Goal: Transaction & Acquisition: Book appointment/travel/reservation

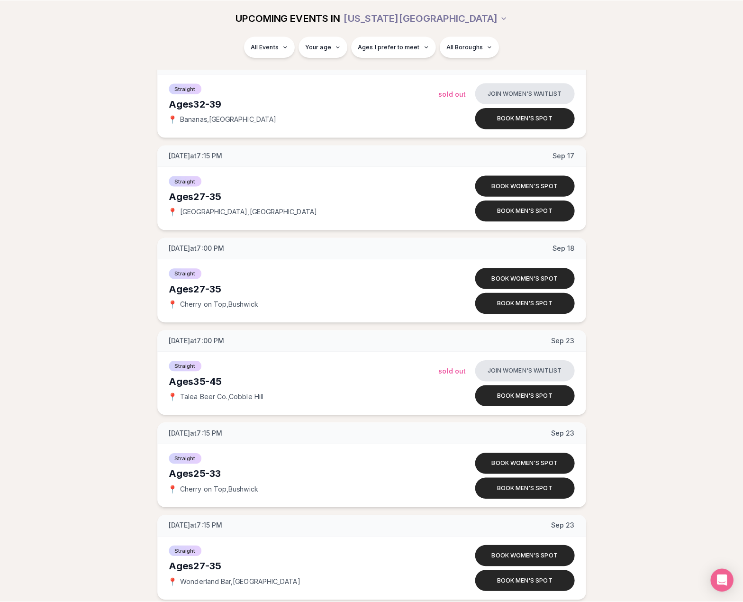
scroll to position [2228, 0]
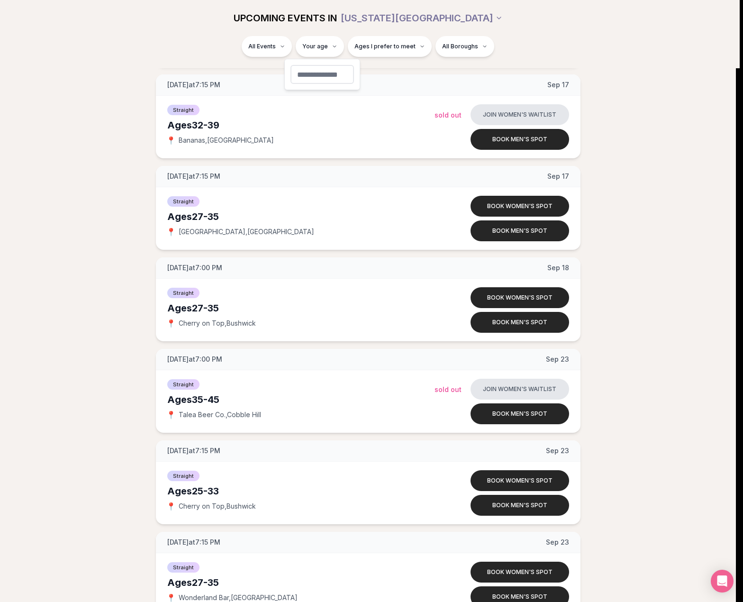
click at [319, 73] on input "number" at bounding box center [323, 74] width 64 height 19
type input "**"
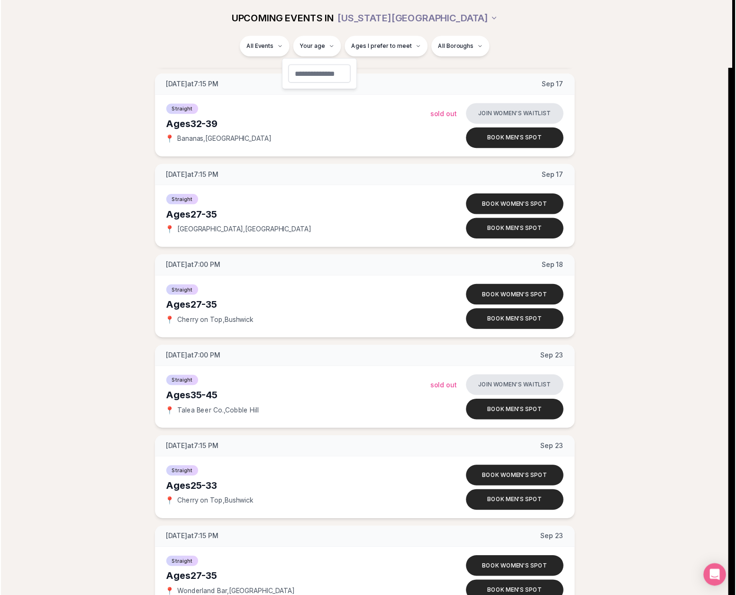
scroll to position [0, 0]
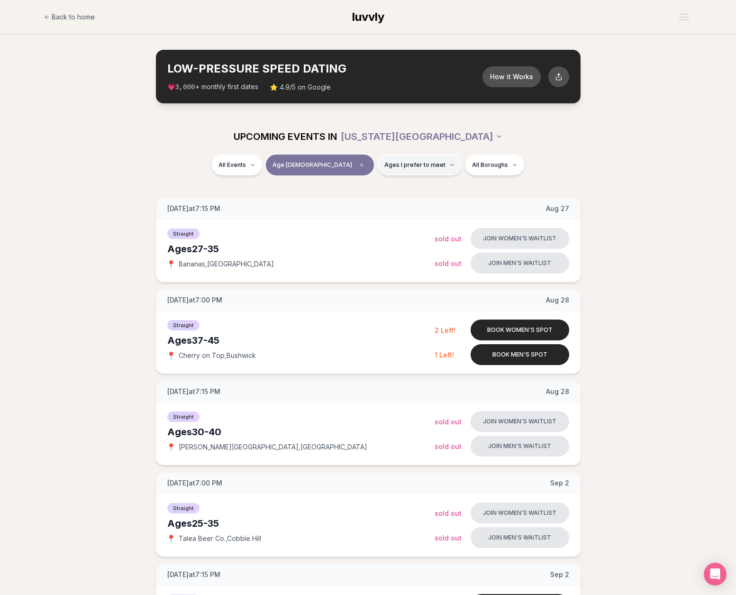
click at [390, 164] on span "Ages I prefer to meet" at bounding box center [415, 165] width 61 height 8
click at [378, 204] on span "Around my age" at bounding box center [386, 201] width 48 height 9
click at [356, 204] on button "Around my age" at bounding box center [352, 202] width 8 height 8
click at [379, 214] on span "Older than me" at bounding box center [384, 214] width 44 height 9
click at [356, 214] on button "Older than me" at bounding box center [352, 215] width 8 height 8
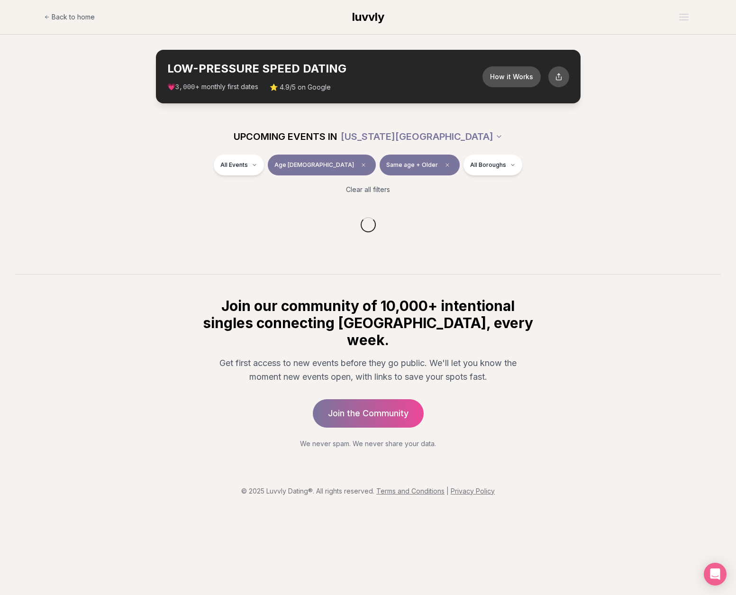
click at [454, 188] on section "UPCOMING EVENTS IN NEW YORK CITY All Events Age 37 Same age + Older All Borough…" at bounding box center [368, 197] width 736 height 156
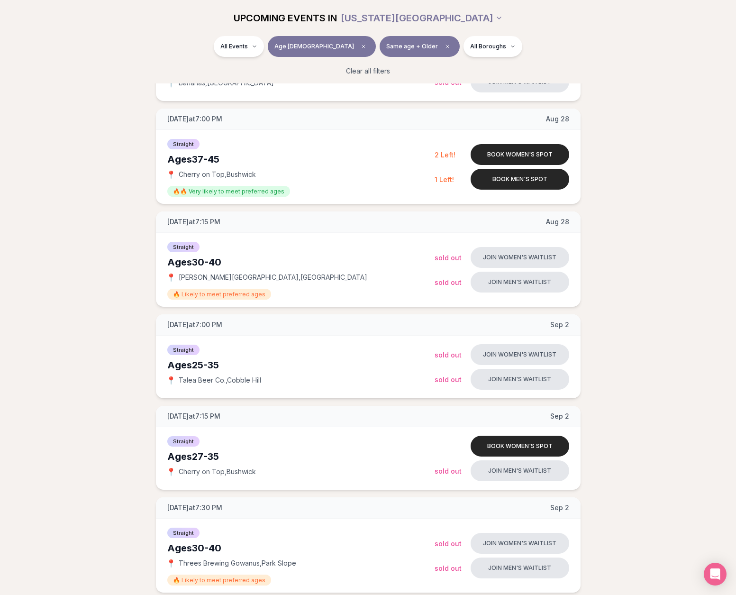
scroll to position [95, 0]
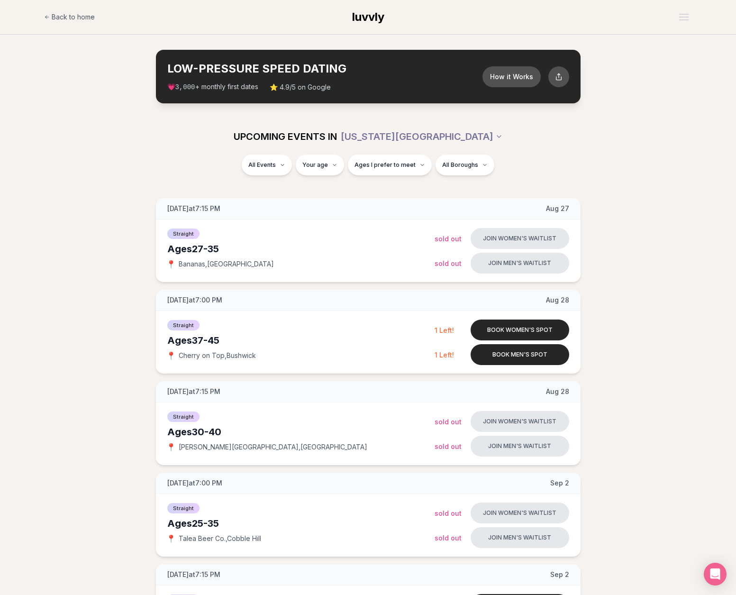
click at [677, 128] on div "UPCOMING EVENTS IN [US_STATE][GEOGRAPHIC_DATA] All Events Your age Ages I prefe…" at bounding box center [368, 153] width 736 height 68
drag, startPoint x: 667, startPoint y: 217, endPoint x: 611, endPoint y: 169, distance: 73.3
